Goal: Navigation & Orientation: Find specific page/section

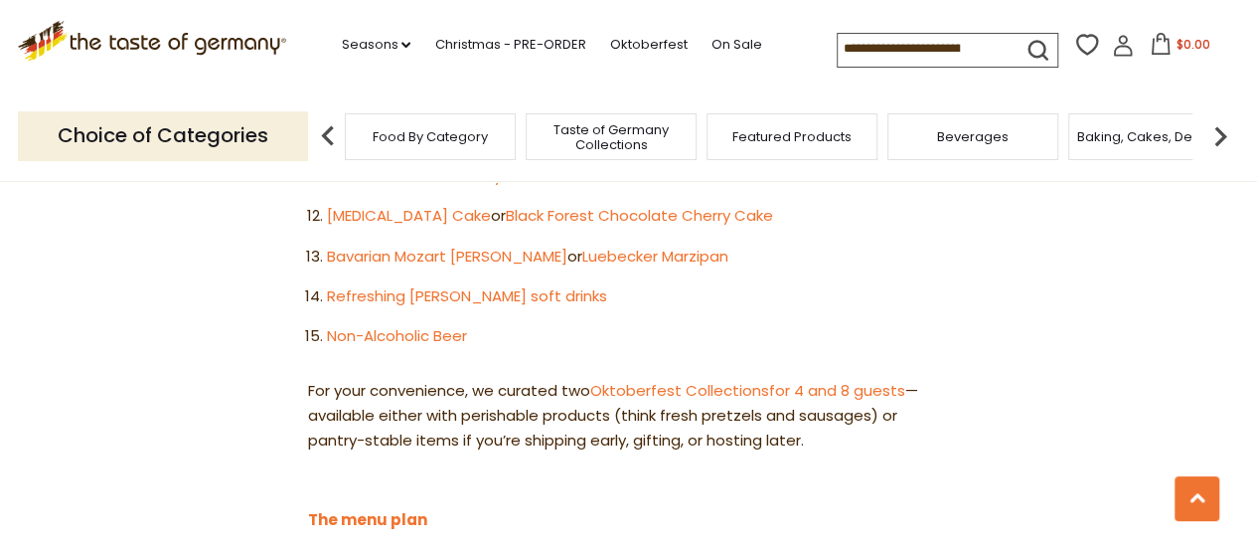
scroll to position [1690, 0]
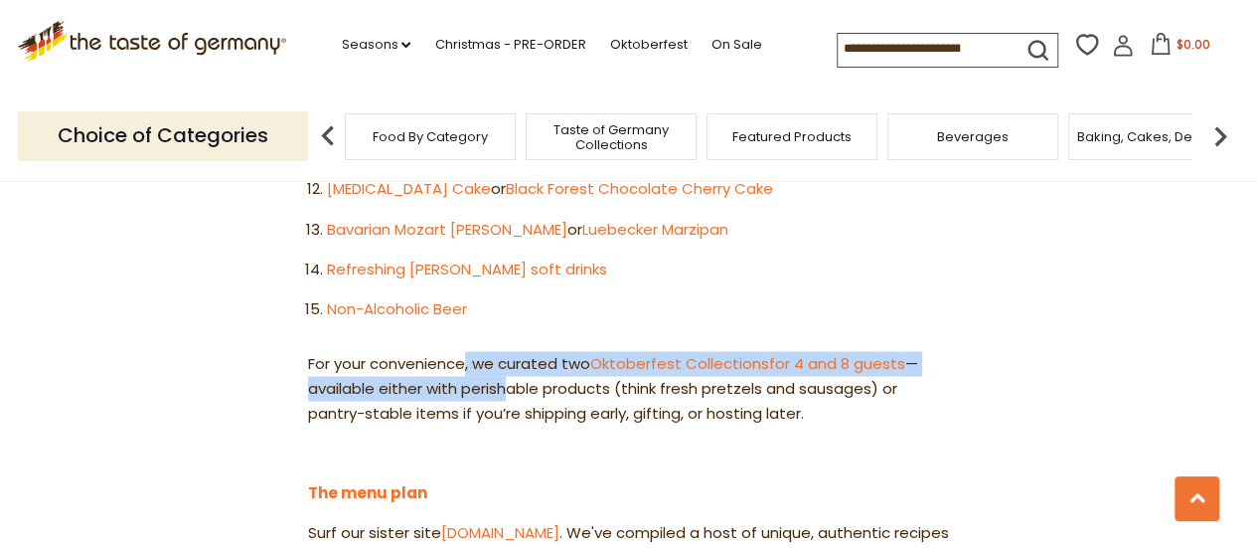
click at [511, 351] on p "For your convenience, we curated two Oktoberfest Collections for 4 and 8 guests…" at bounding box center [628, 388] width 641 height 75
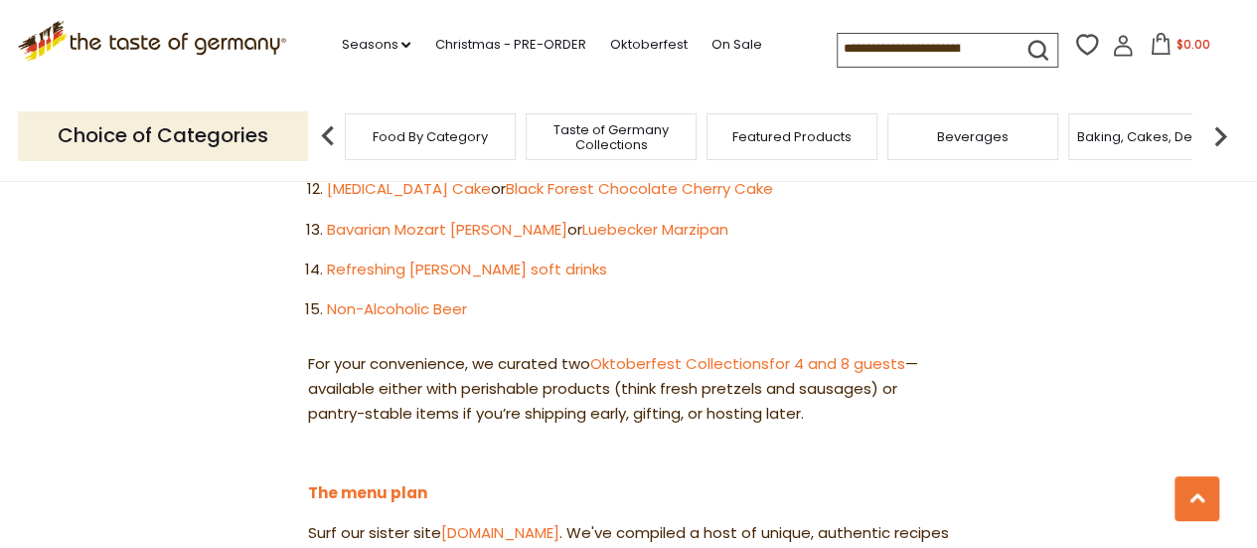
click at [809, 351] on p "For your convenience, we curated two Oktoberfest Collections for 4 and 8 guests…" at bounding box center [628, 388] width 641 height 75
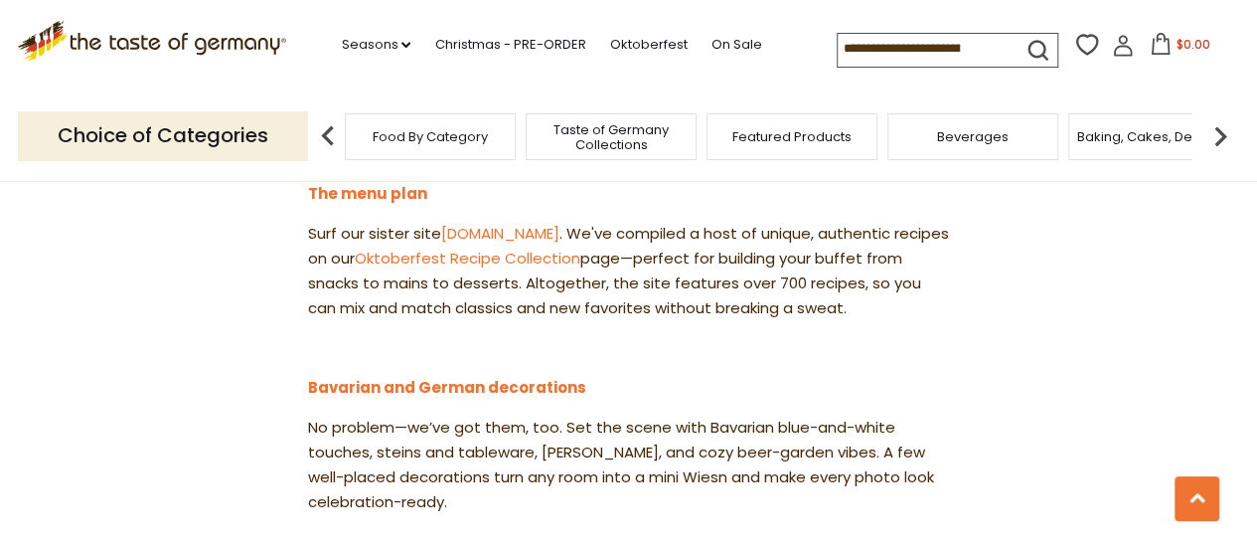
scroll to position [2087, 0]
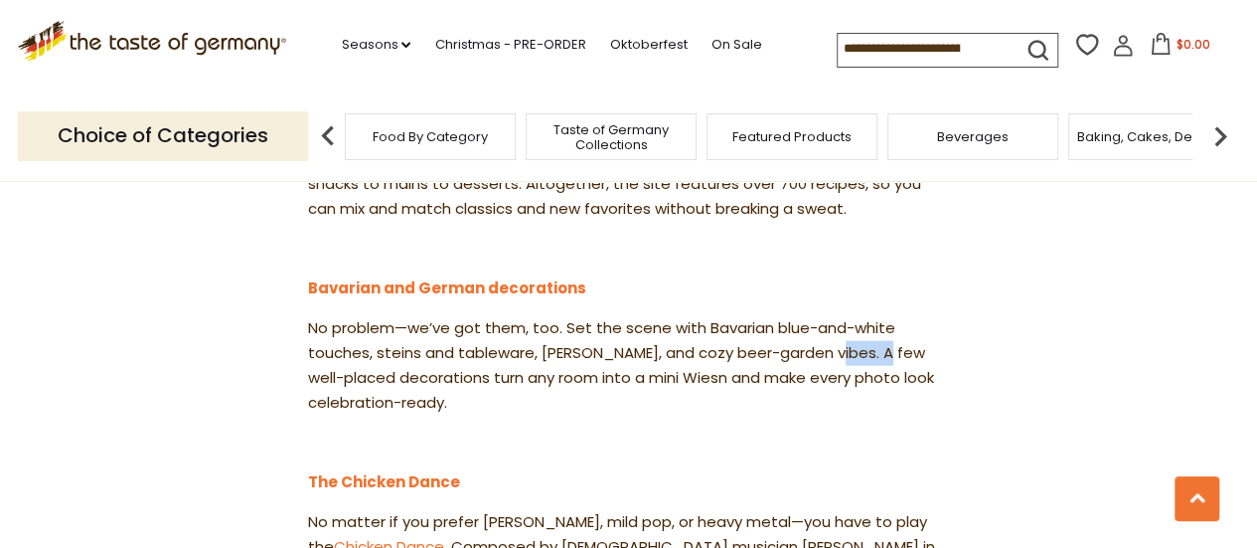
drag, startPoint x: 823, startPoint y: 270, endPoint x: 881, endPoint y: 286, distance: 59.8
click at [880, 316] on p "No problem—we’ve got them, too. Set the scene with Bavarian blue-and-white touc…" at bounding box center [628, 365] width 641 height 99
click at [882, 316] on p "No problem—we’ve got them, too. Set the scene with Bavarian blue-and-white touc…" at bounding box center [628, 365] width 641 height 99
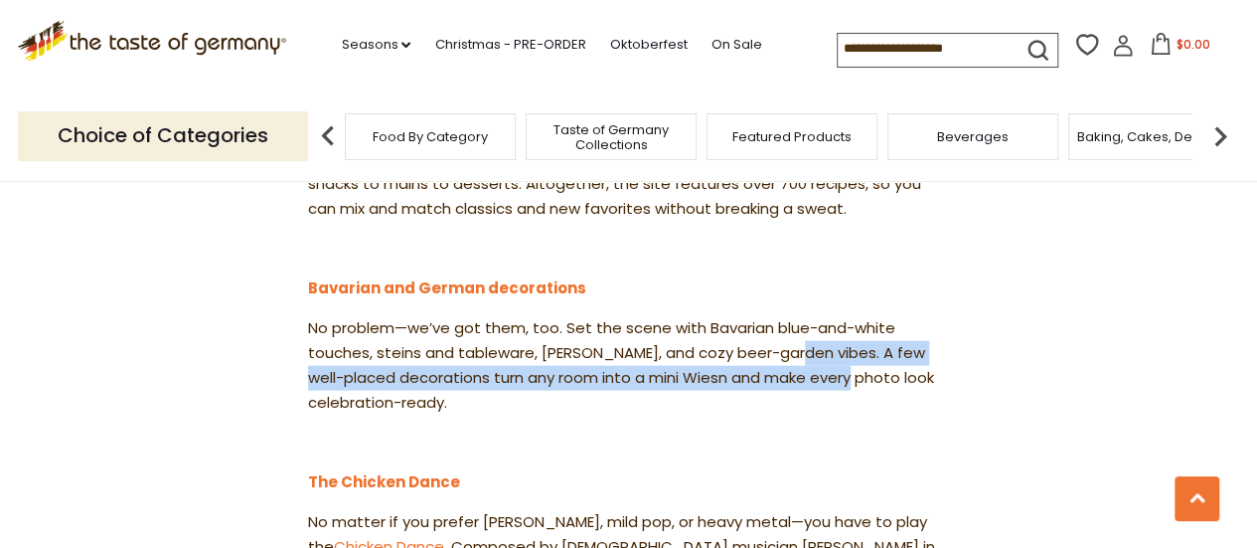
drag, startPoint x: 786, startPoint y: 286, endPoint x: 883, endPoint y: 304, distance: 98.1
click at [881, 316] on p "No problem—we’ve got them, too. Set the scene with Bavarian blue-and-white touc…" at bounding box center [628, 365] width 641 height 99
click at [883, 316] on p "No problem—we’ve got them, too. Set the scene with Bavarian blue-and-white touc…" at bounding box center [628, 365] width 641 height 99
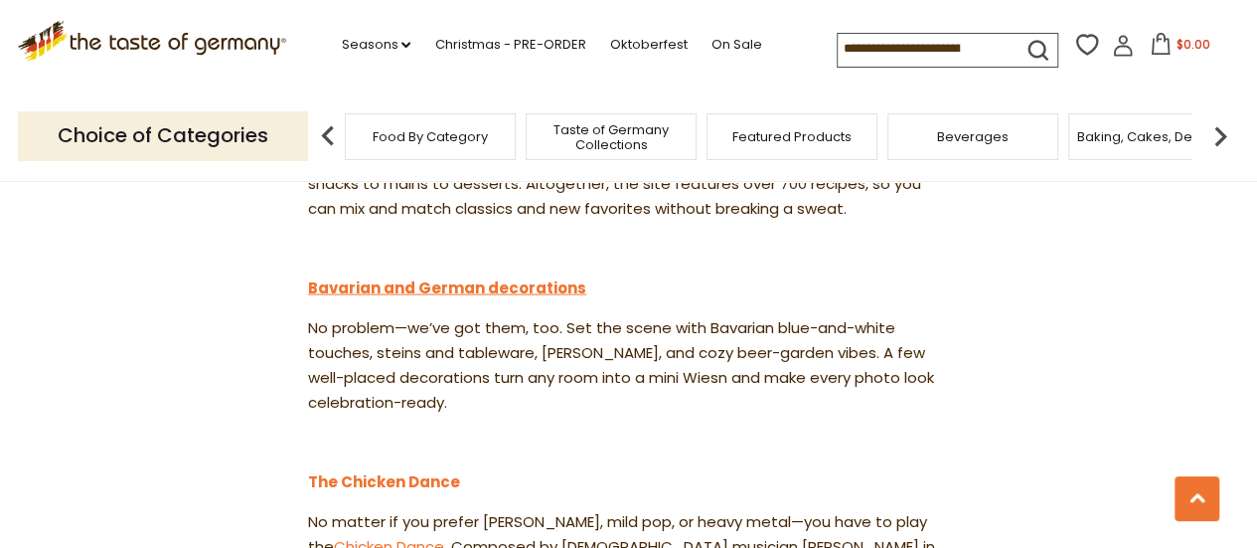
click at [468, 276] on p "Bavarian and German decorations" at bounding box center [628, 288] width 641 height 25
click at [475, 276] on p "Bavarian and German decorations" at bounding box center [628, 288] width 641 height 25
click at [475, 277] on link "Bavarian and German decorations" at bounding box center [447, 287] width 278 height 21
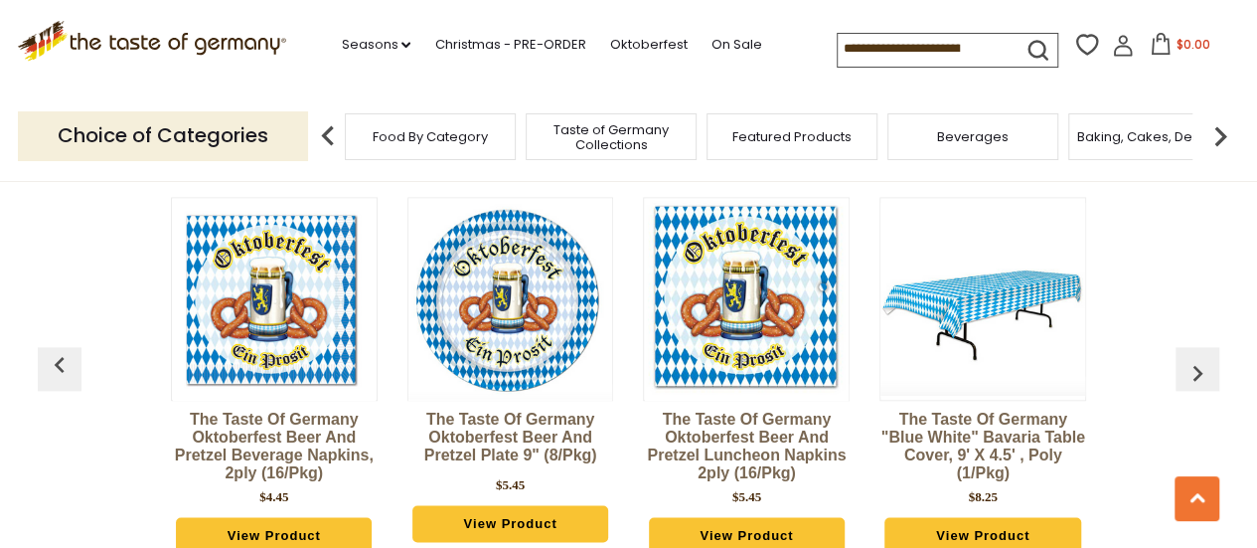
scroll to position [4957, 0]
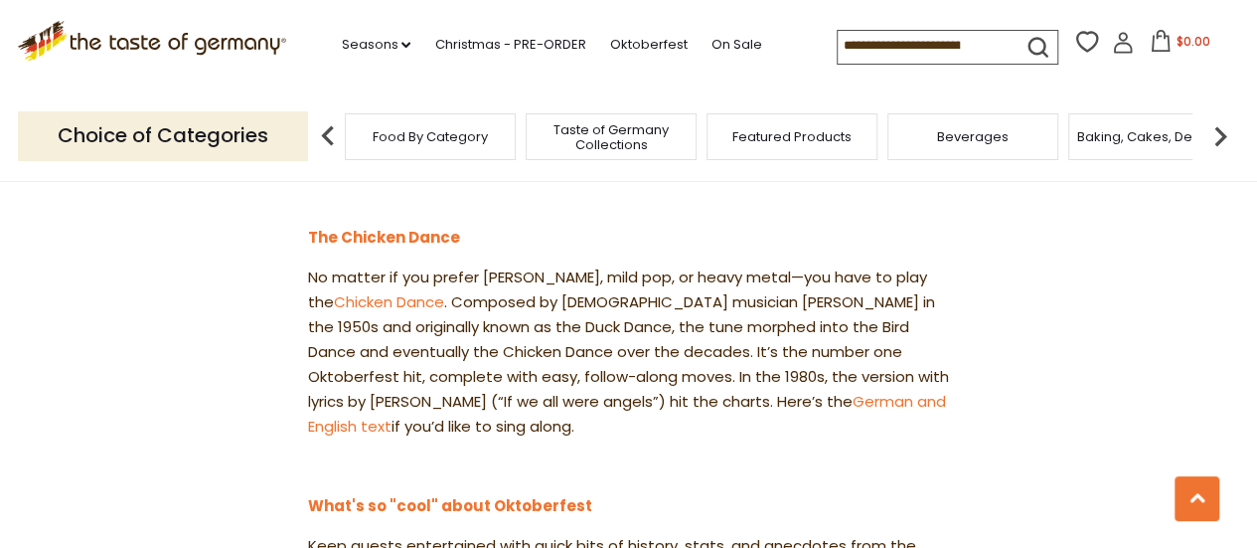
scroll to position [2286, 0]
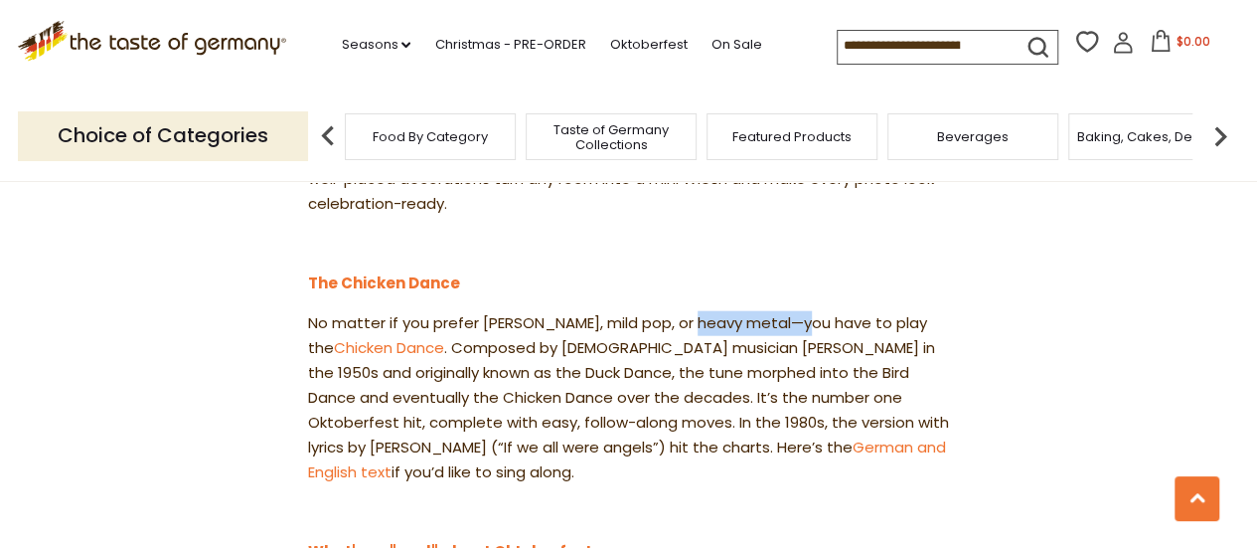
drag, startPoint x: 692, startPoint y: 247, endPoint x: 827, endPoint y: 257, distance: 135.5
click at [823, 311] on p "No matter if you prefer Mozart, mild pop, or heavy metal—you have to play the C…" at bounding box center [628, 398] width 641 height 174
click at [831, 311] on p "No matter if you prefer Mozart, mild pop, or heavy metal—you have to play the C…" at bounding box center [628, 398] width 641 height 174
click at [839, 311] on p "No matter if you prefer Mozart, mild pop, or heavy metal—you have to play the C…" at bounding box center [628, 398] width 641 height 174
click at [843, 311] on p "No matter if you prefer Mozart, mild pop, or heavy metal—you have to play the C…" at bounding box center [628, 398] width 641 height 174
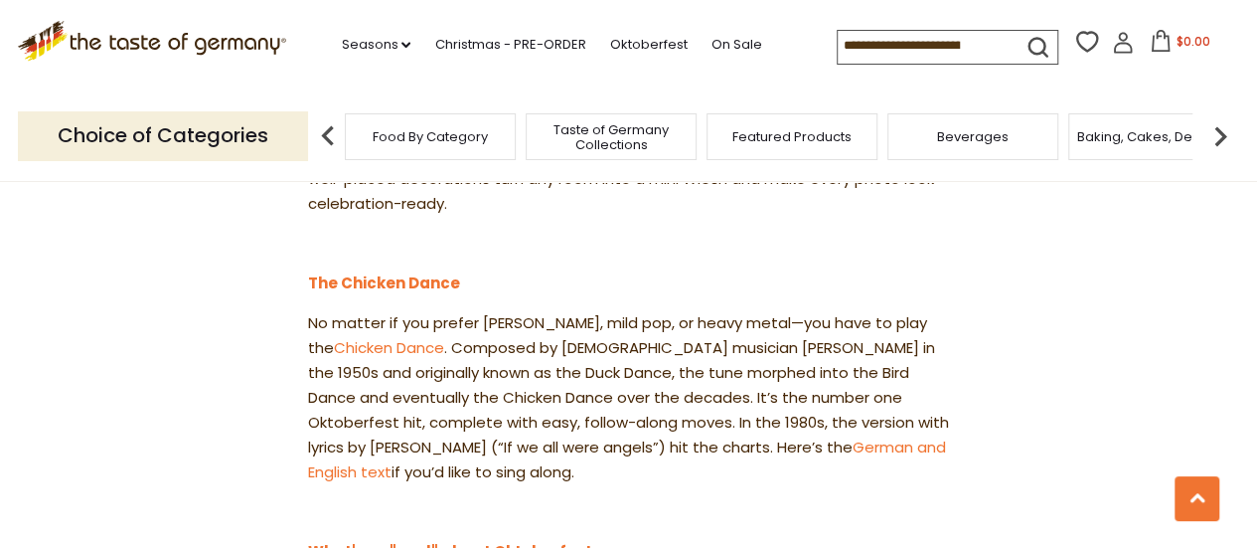
click at [920, 311] on p "No matter if you prefer Mozart, mild pop, or heavy metal—you have to play the C…" at bounding box center [628, 398] width 641 height 174
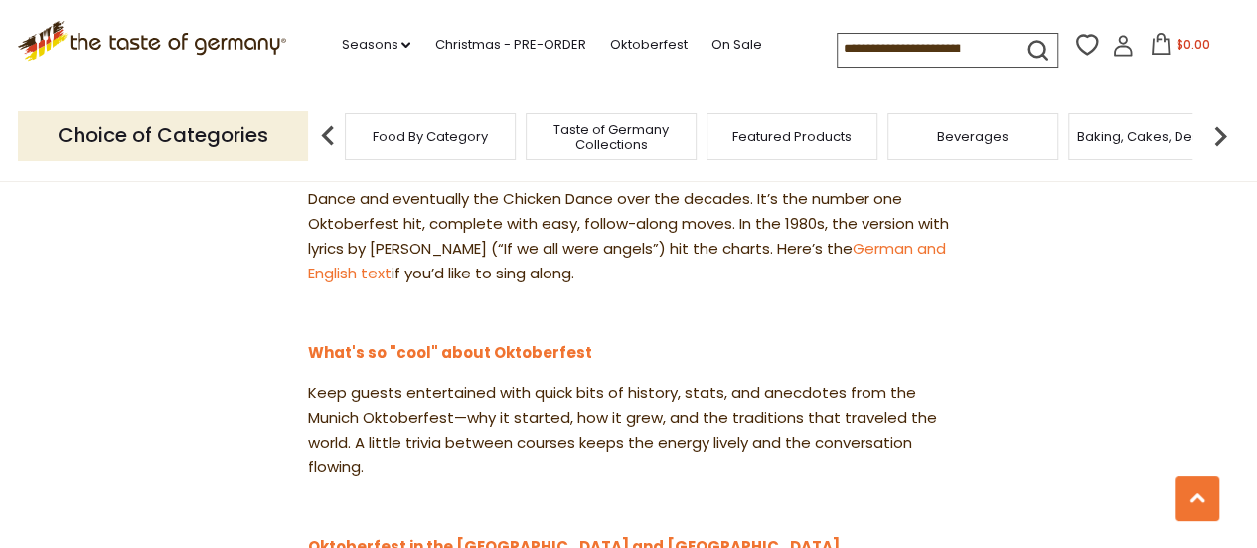
scroll to position [2584, 0]
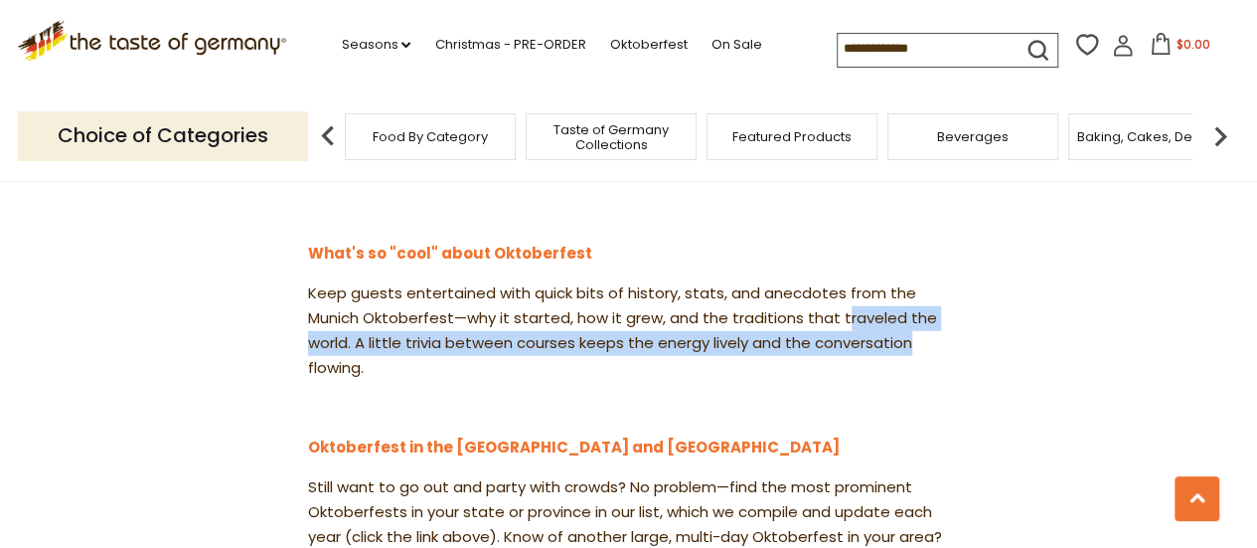
drag, startPoint x: 843, startPoint y: 249, endPoint x: 1014, endPoint y: 262, distance: 171.4
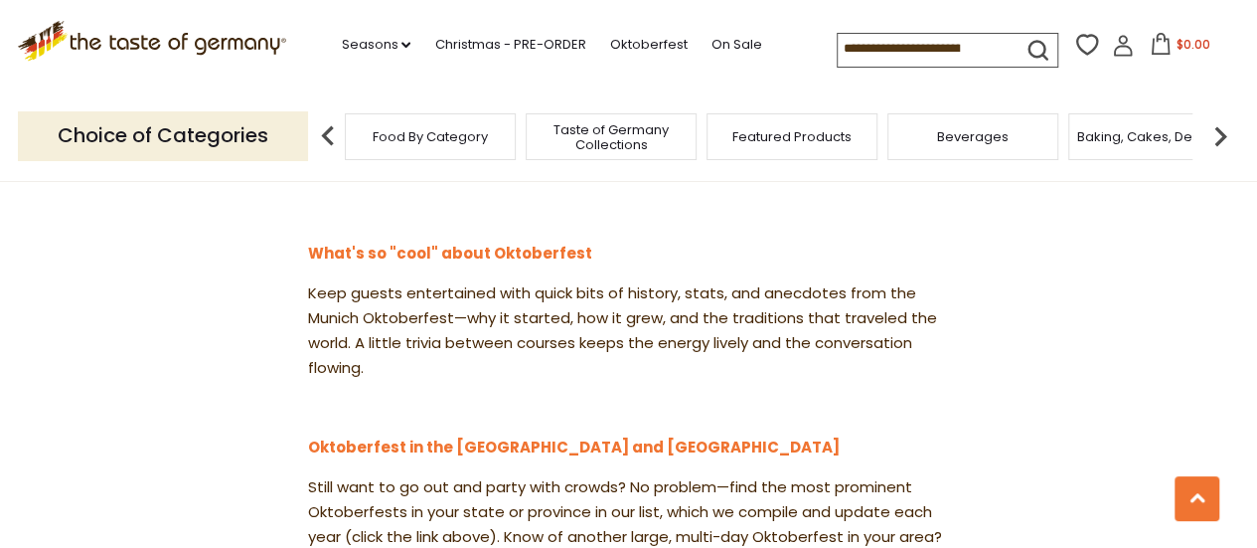
click at [734, 281] on p "Keep guests entertained with quick bits of history, stats, and anecdotes from t…" at bounding box center [628, 330] width 641 height 99
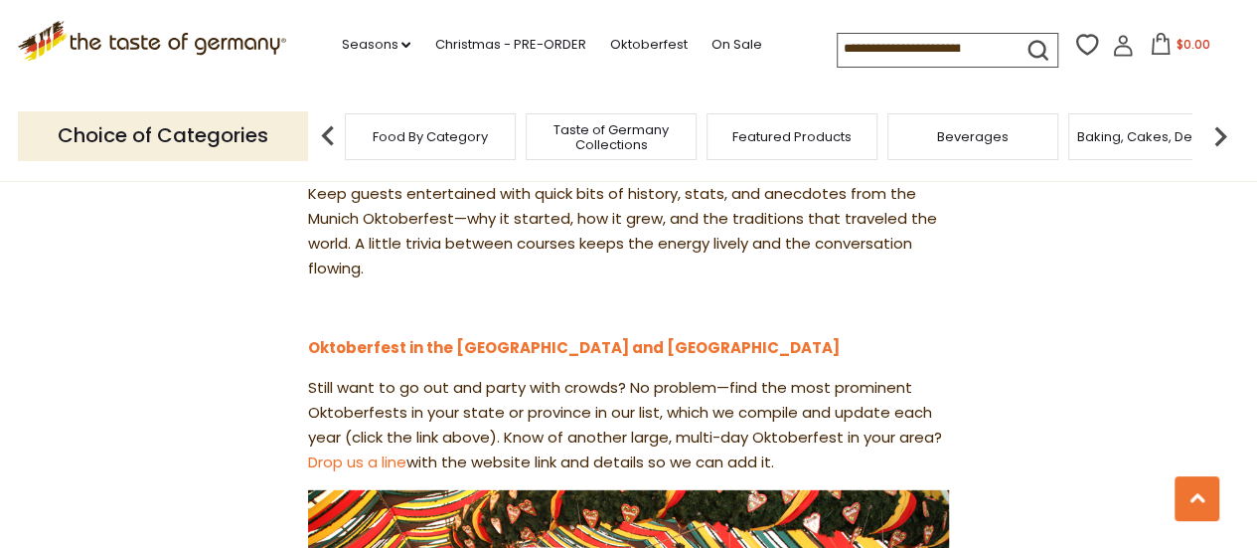
scroll to position [2783, 0]
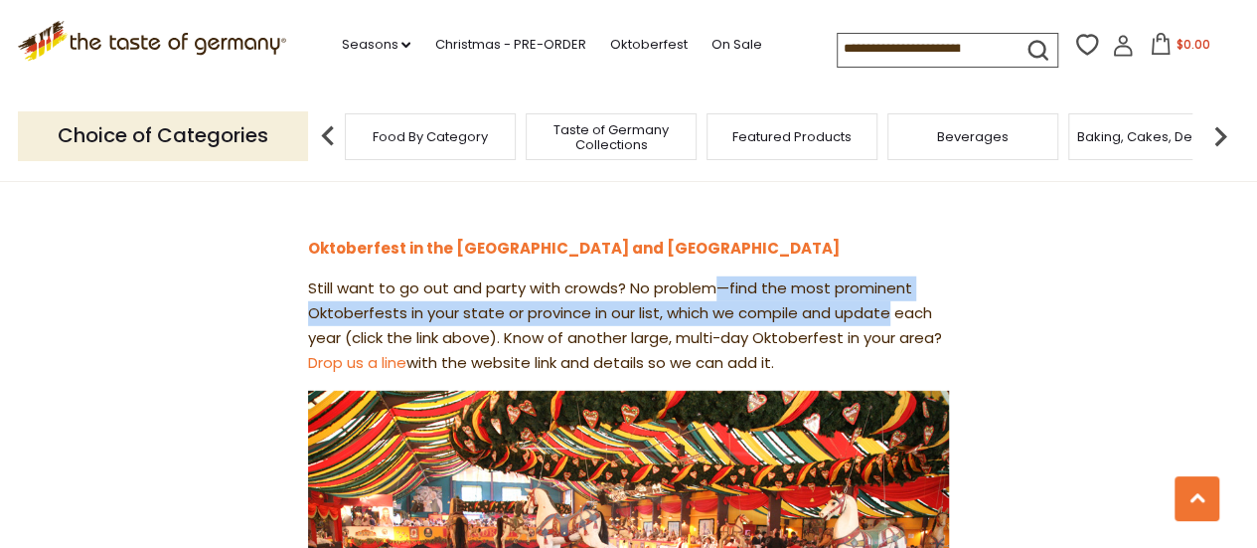
drag, startPoint x: 712, startPoint y: 201, endPoint x: 928, endPoint y: 255, distance: 223.5
click at [928, 276] on p "Still want to go out and party with crowds? No problem—find the most prominent …" at bounding box center [628, 325] width 641 height 99
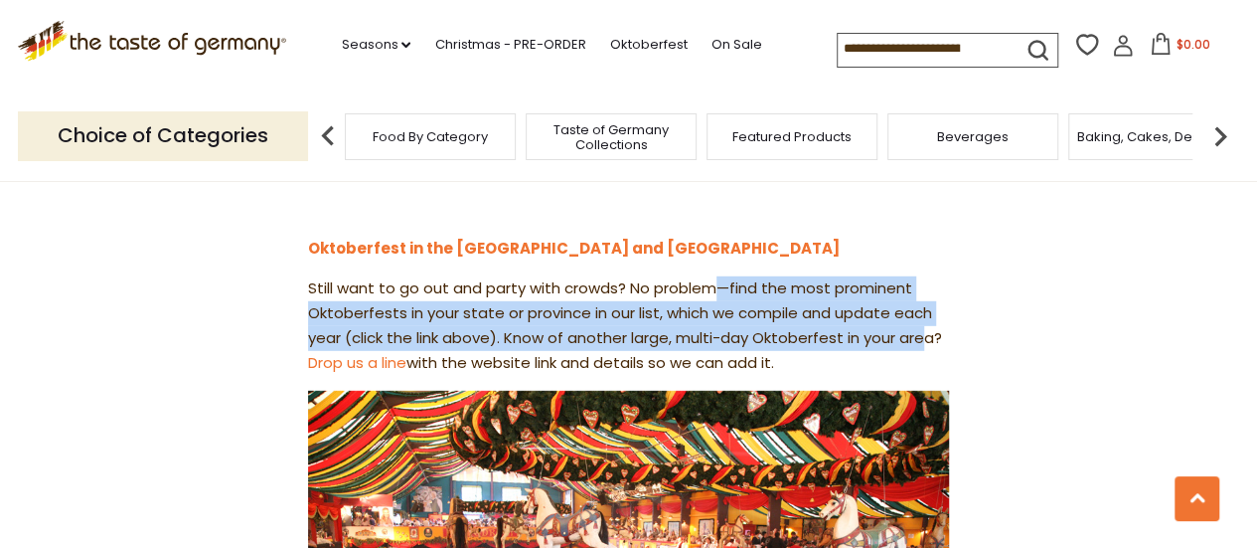
click at [930, 276] on p "Still want to go out and party with crowds? No problem—find the most prominent …" at bounding box center [628, 325] width 641 height 99
click at [567, 276] on p "Still want to go out and party with crowds? No problem—find the most prominent …" at bounding box center [628, 325] width 641 height 99
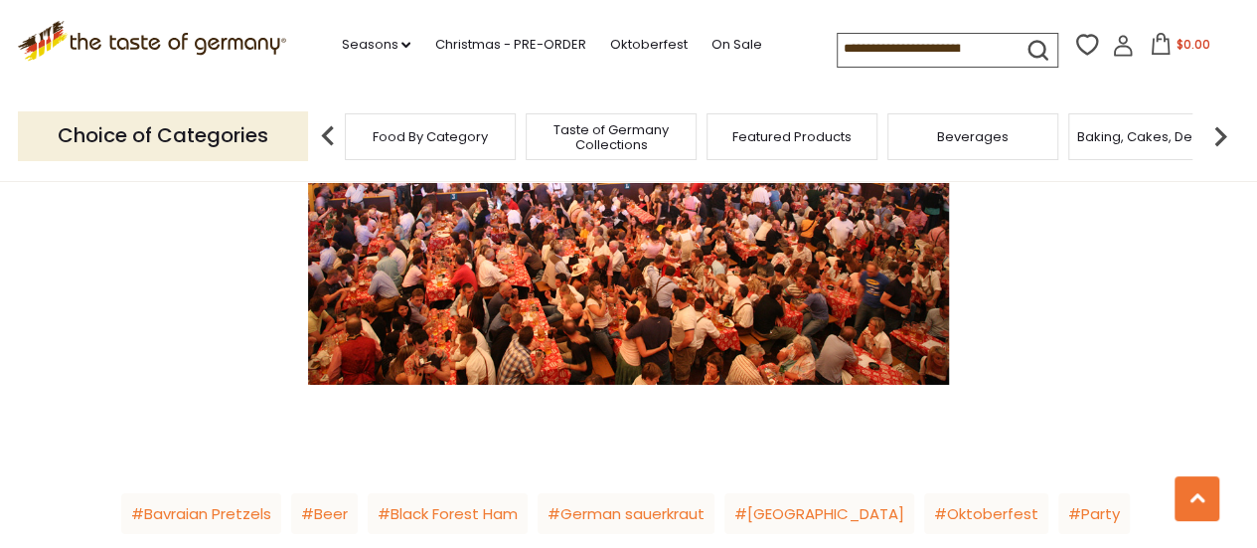
scroll to position [3180, 0]
